Goal: Find specific page/section: Find specific page/section

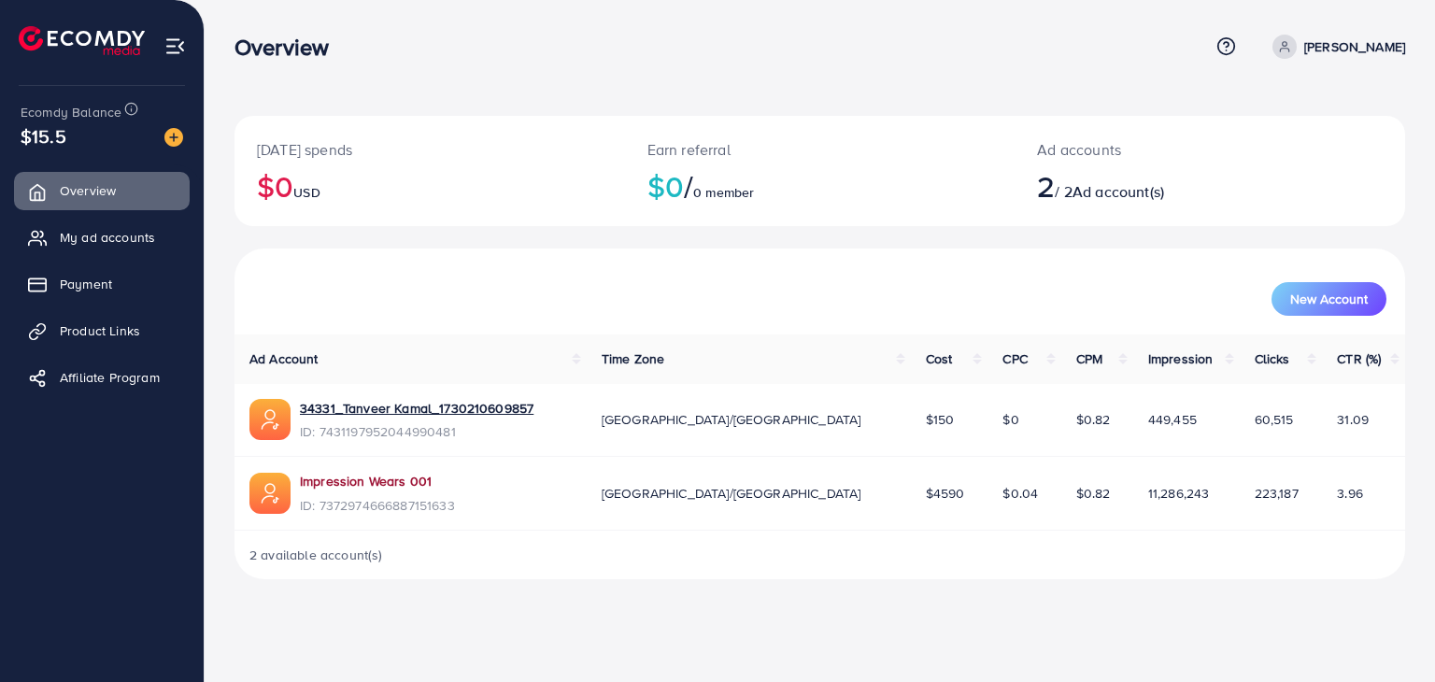
click at [373, 487] on link "Impression Wears 001" at bounding box center [366, 481] width 132 height 19
click at [90, 282] on span "Payment" at bounding box center [90, 284] width 52 height 19
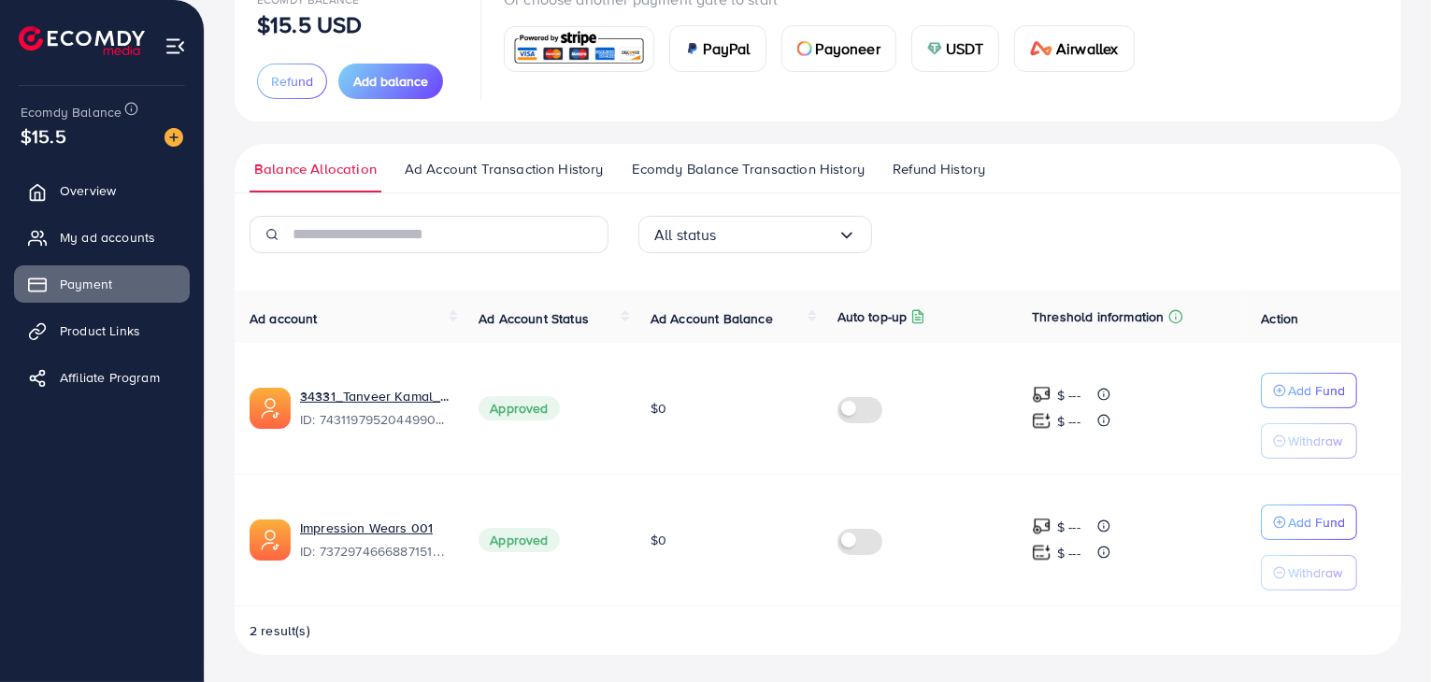
scroll to position [151, 0]
click at [87, 252] on link "My ad accounts" at bounding box center [102, 237] width 176 height 37
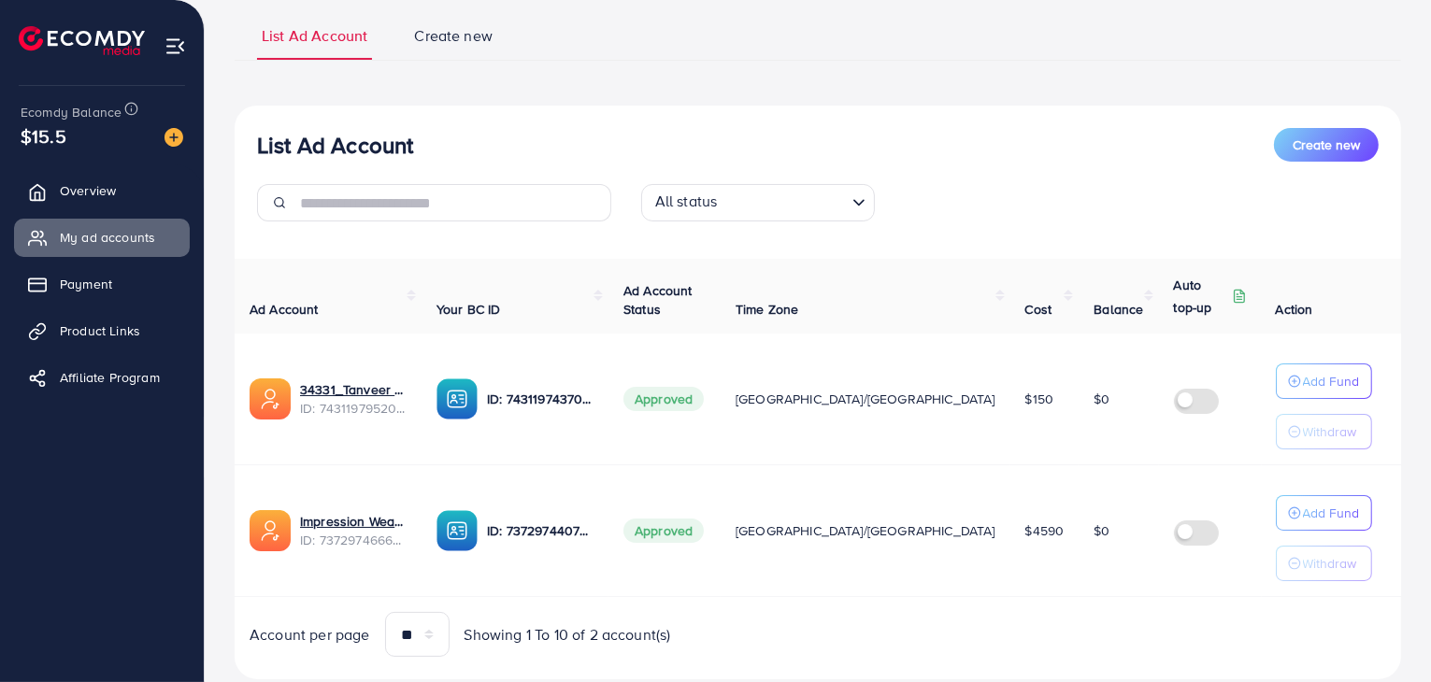
scroll to position [82, 0]
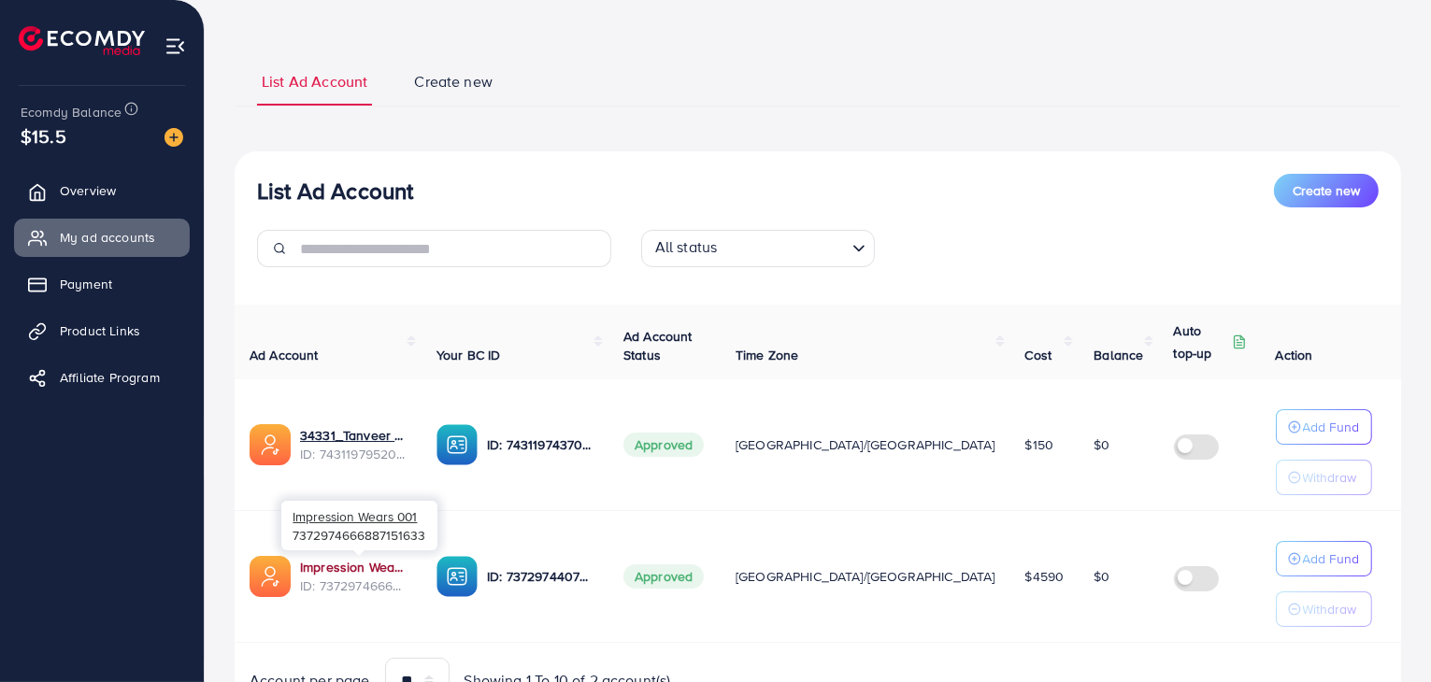
click at [336, 562] on link "Impression Wears 001" at bounding box center [353, 567] width 107 height 19
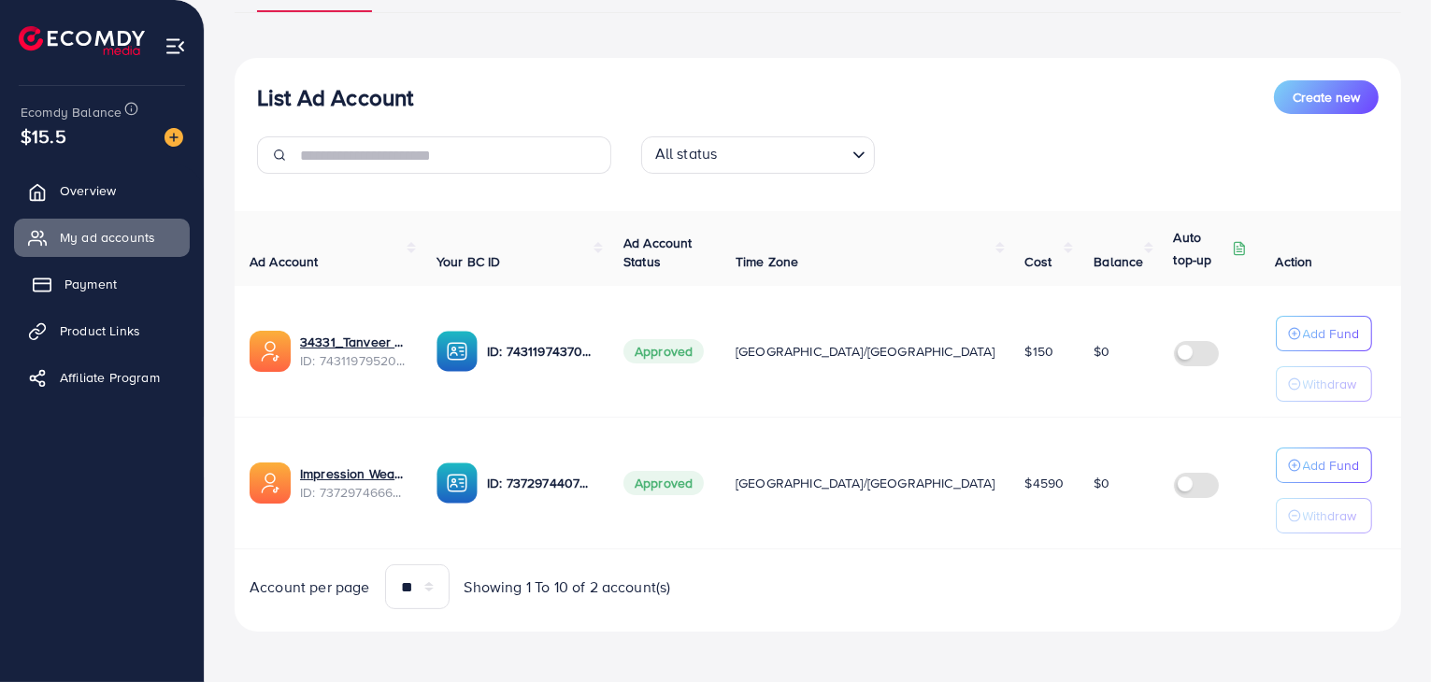
click at [105, 283] on span "Payment" at bounding box center [90, 284] width 52 height 19
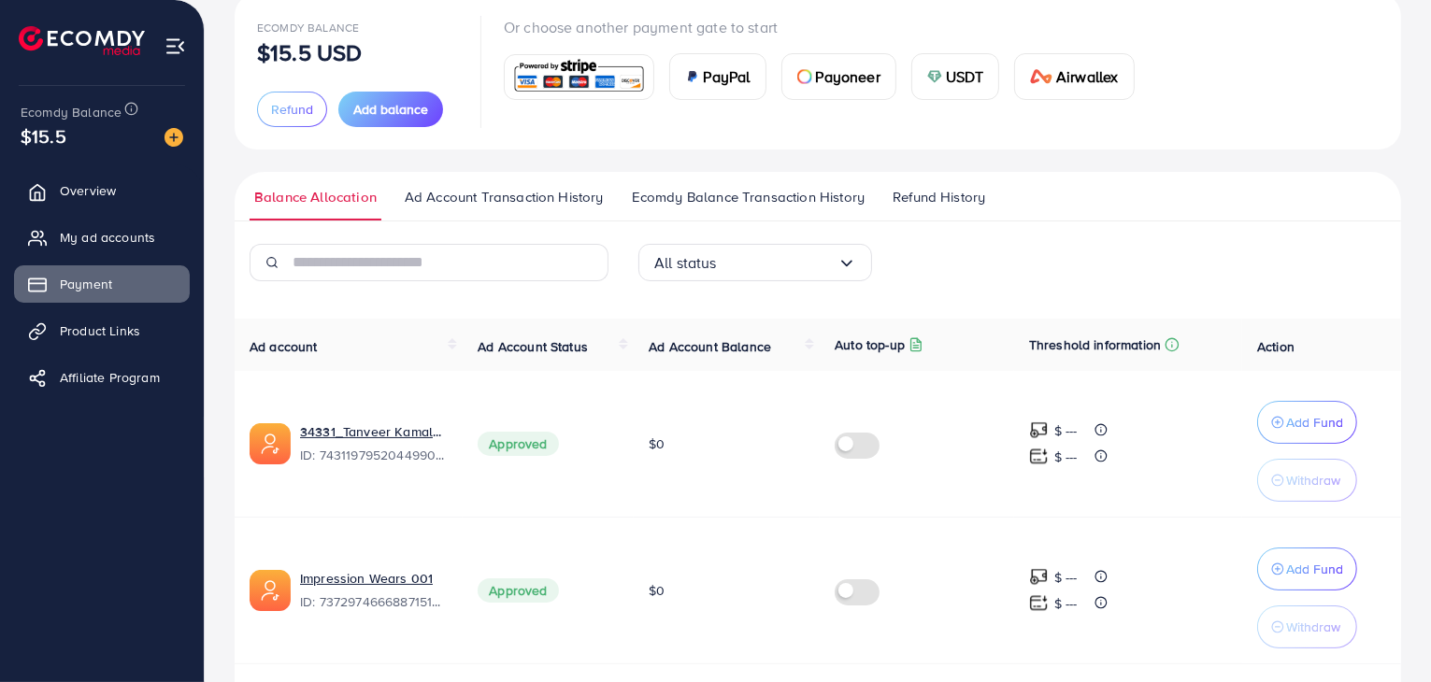
scroll to position [181, 0]
